Goal: Information Seeking & Learning: Find specific fact

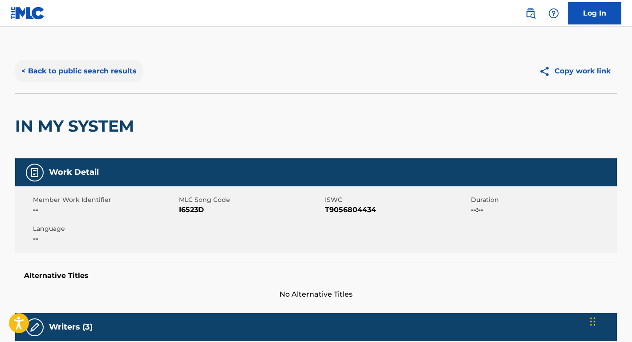
click at [103, 73] on button "< Back to public search results" at bounding box center [79, 71] width 128 height 22
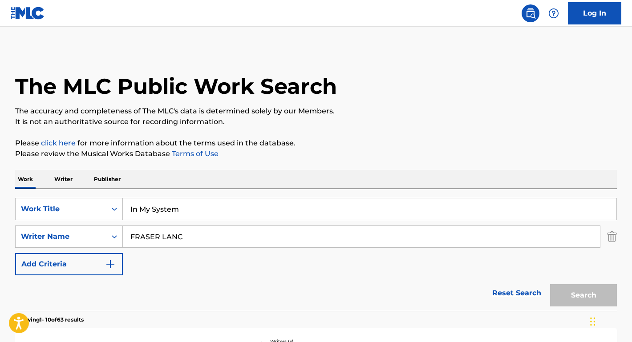
scroll to position [88, 0]
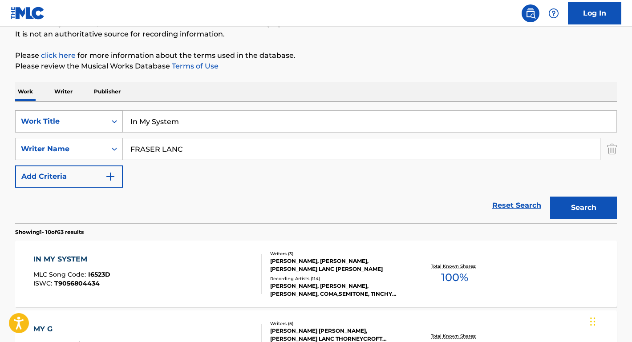
drag, startPoint x: 207, startPoint y: 123, endPoint x: 120, endPoint y: 114, distance: 87.3
click at [120, 114] on div "SearchWithCriteriae610c4a1-4a88-486c-94cb-52aac4bf71db Work Title In My System" at bounding box center [316, 121] width 602 height 22
paste input "My Little Buttercup"
type input "My Little Buttercup"
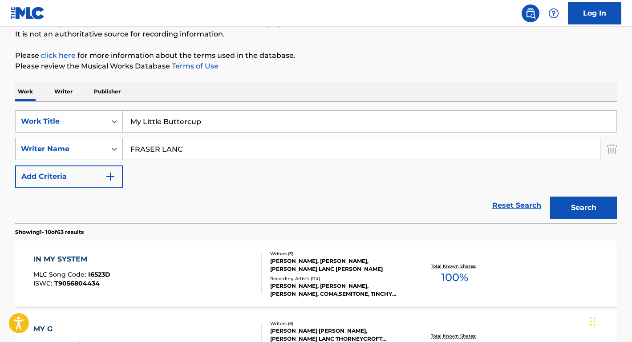
drag, startPoint x: 189, startPoint y: 150, endPoint x: 103, endPoint y: 149, distance: 85.5
click at [103, 149] on div "SearchWithCriteriaaa439758-b055-4d24-8f6e-a038c5e5fe99 Writer Name [PERSON_NAME]" at bounding box center [316, 149] width 602 height 22
type input "[PERSON_NAME]"
click at [584, 208] on button "Search" at bounding box center [583, 208] width 67 height 22
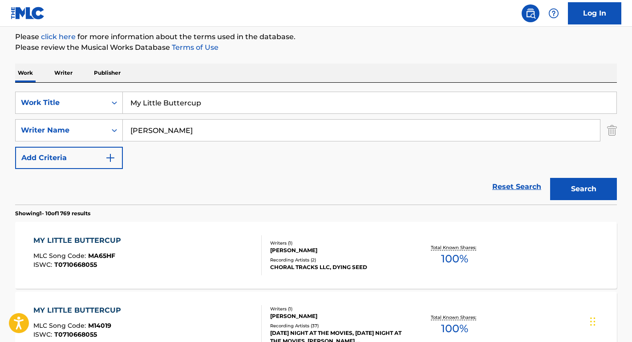
scroll to position [131, 0]
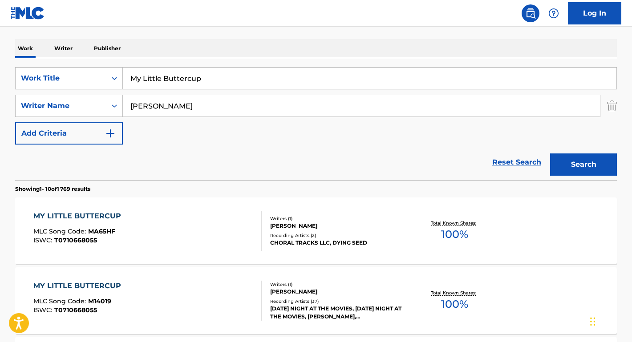
click at [96, 216] on div "MY LITTLE BUTTERCUP" at bounding box center [79, 216] width 92 height 11
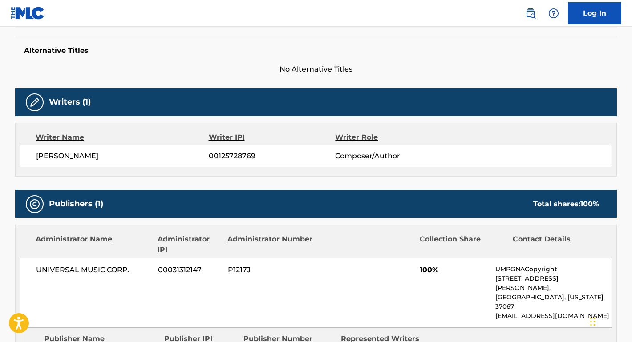
scroll to position [336, 0]
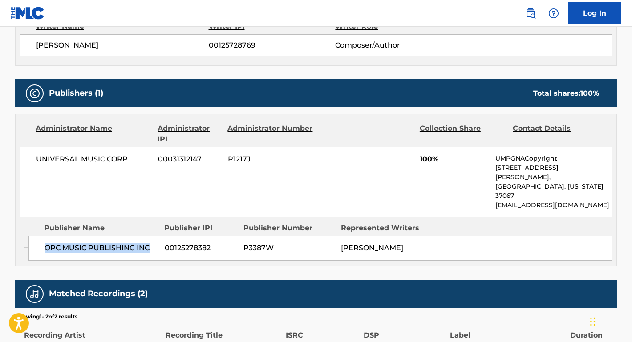
drag, startPoint x: 152, startPoint y: 229, endPoint x: 41, endPoint y: 227, distance: 111.3
click at [41, 236] on div "OPC MUSIC PUBLISHING INC 00125278382 P3387W [PERSON_NAME]" at bounding box center [320, 248] width 584 height 25
copy span "OPC MUSIC PUBLISHING INC"
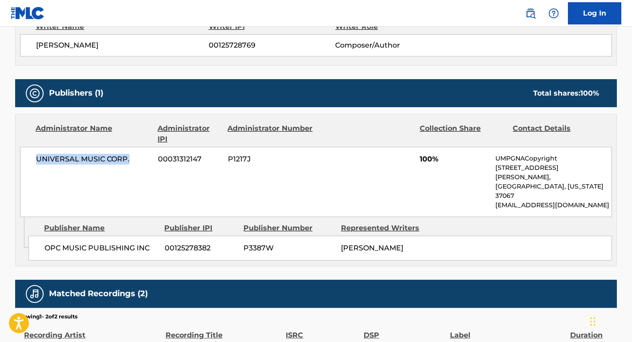
drag, startPoint x: 133, startPoint y: 159, endPoint x: 27, endPoint y: 159, distance: 106.0
click at [27, 159] on div "UNIVERSAL MUSIC CORP. 00031312147 P1217J 100% UMPGNACopyright [STREET_ADDRESS][…" at bounding box center [316, 182] width 592 height 70
copy span "UNIVERSAL MUSIC CORP."
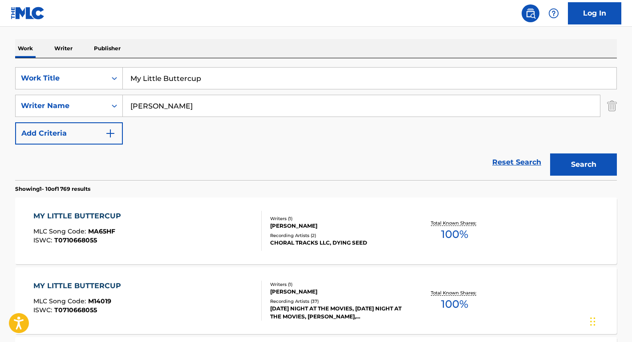
click at [70, 283] on div "MY LITTLE BUTTERCUP" at bounding box center [79, 286] width 92 height 11
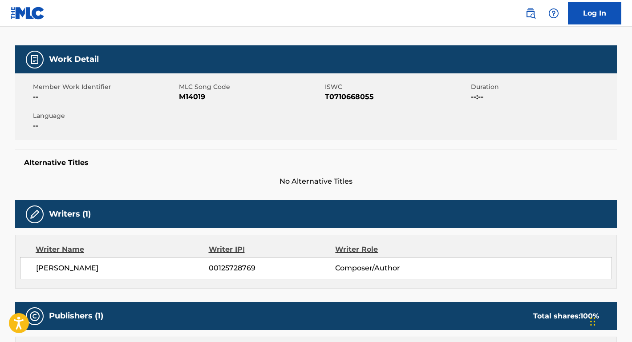
scroll to position [80, 0]
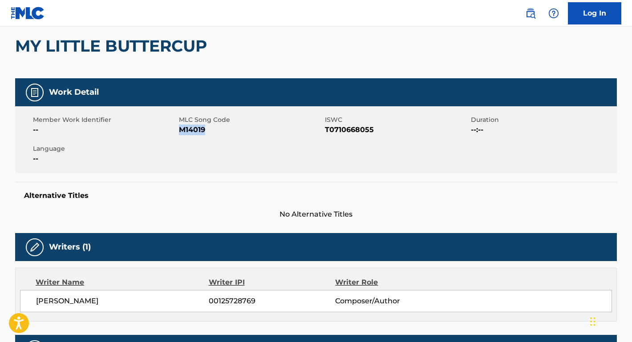
drag, startPoint x: 218, startPoint y: 136, endPoint x: 179, endPoint y: 133, distance: 38.9
click at [179, 133] on div "Member Work Identifier -- MLC Song Code M14019 ISWC T0710668055 Duration --:-- …" at bounding box center [316, 139] width 602 height 67
copy span "M14019"
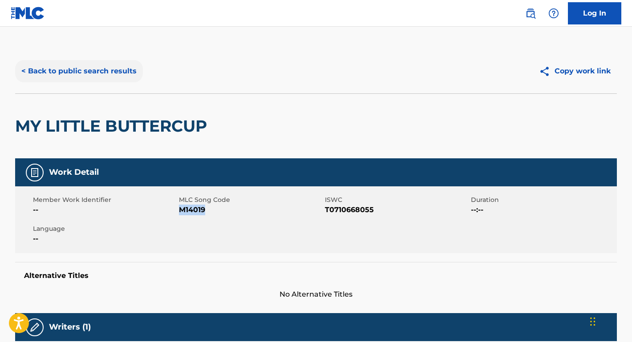
scroll to position [0, 0]
click at [110, 73] on button "< Back to public search results" at bounding box center [79, 71] width 128 height 22
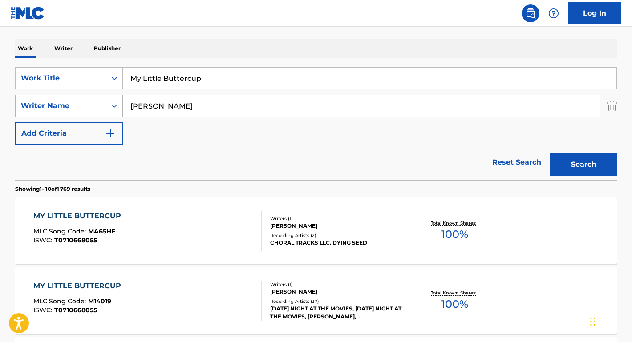
drag, startPoint x: 200, startPoint y: 108, endPoint x: 118, endPoint y: 108, distance: 81.9
click at [118, 108] on div "SearchWithCriteriaaa439758-b055-4d24-8f6e-a038c5e5fe99 Writer Name [PERSON_NAME]" at bounding box center [316, 106] width 602 height 22
paste input "42434"
type input "42434"
